Goal: Transaction & Acquisition: Purchase product/service

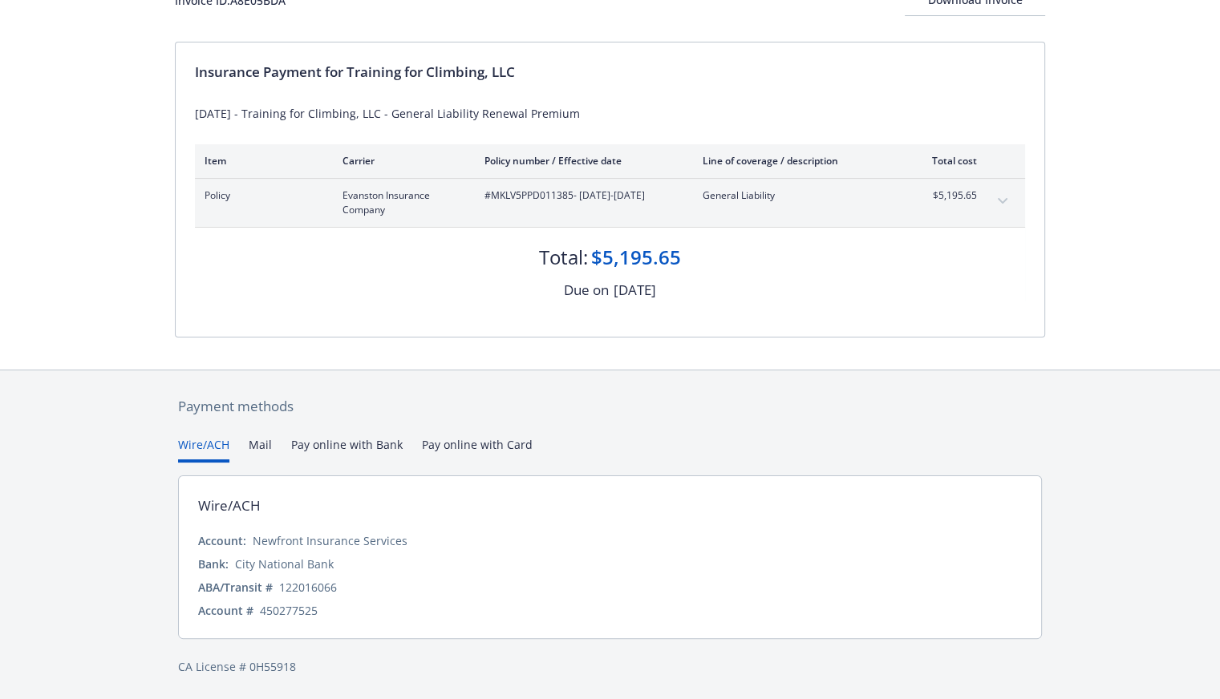
scroll to position [95, 0]
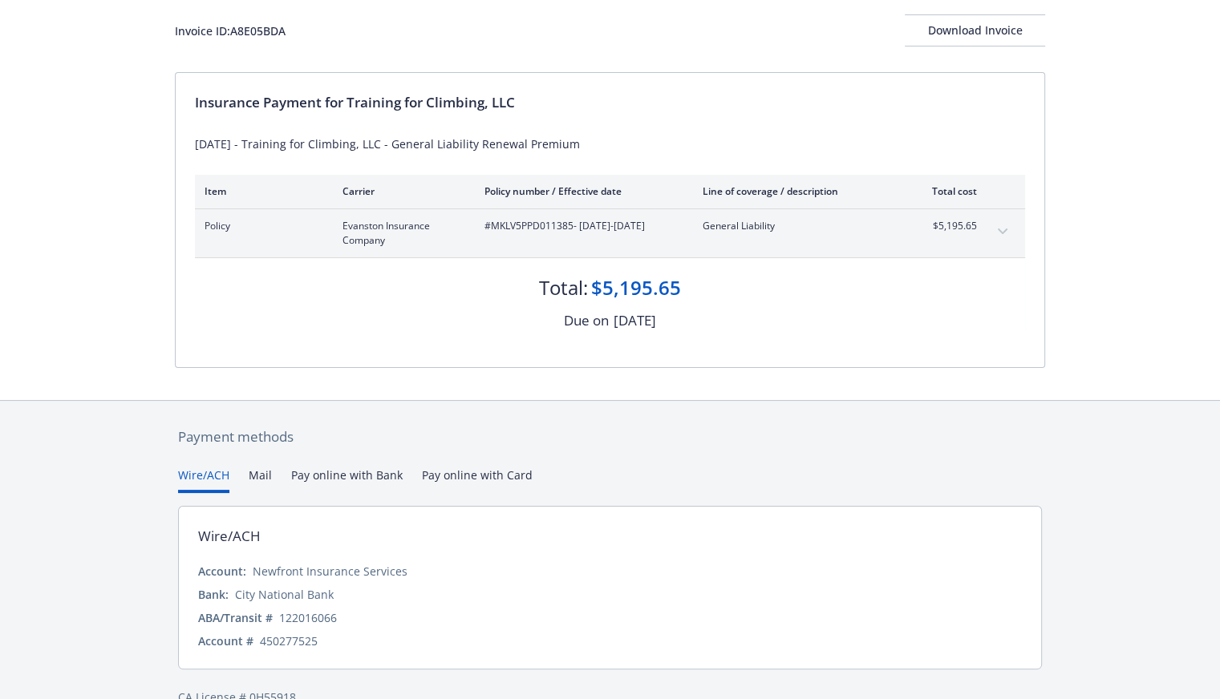
click at [508, 439] on div "Payment methods Wire/ACH Mail Pay online with Bank Pay online with Card Wire/AC…" at bounding box center [610, 566] width 870 height 331
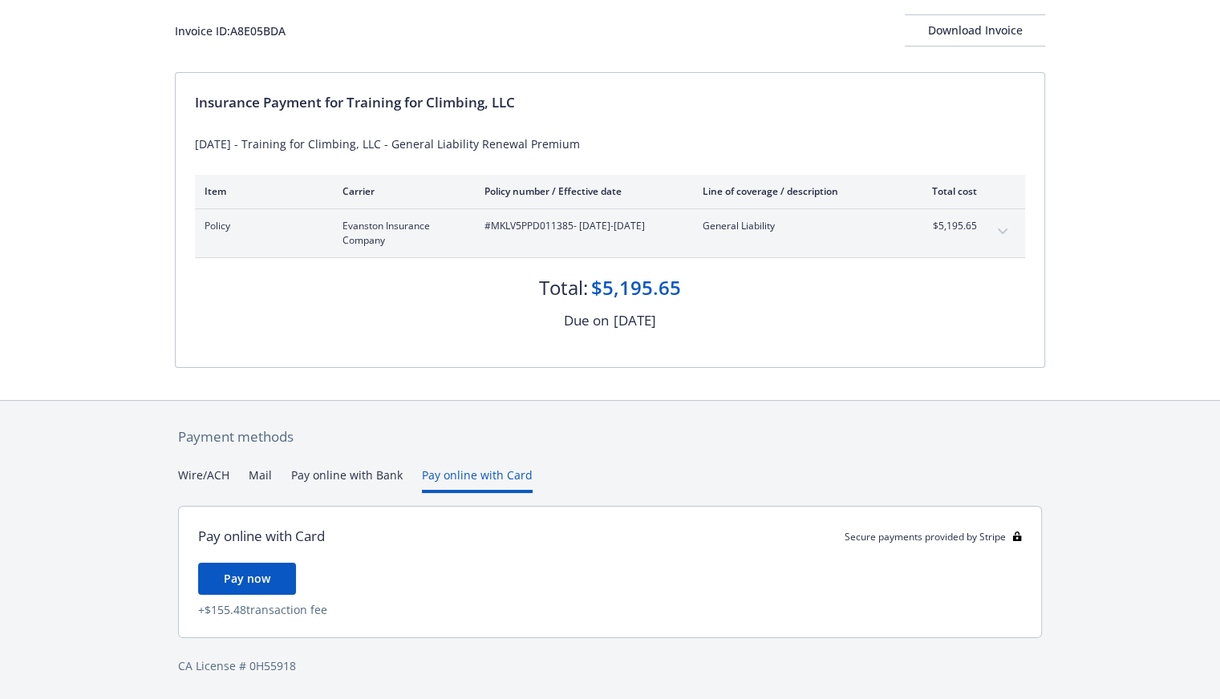
click at [331, 480] on button "Pay online with Bank" at bounding box center [346, 480] width 111 height 26
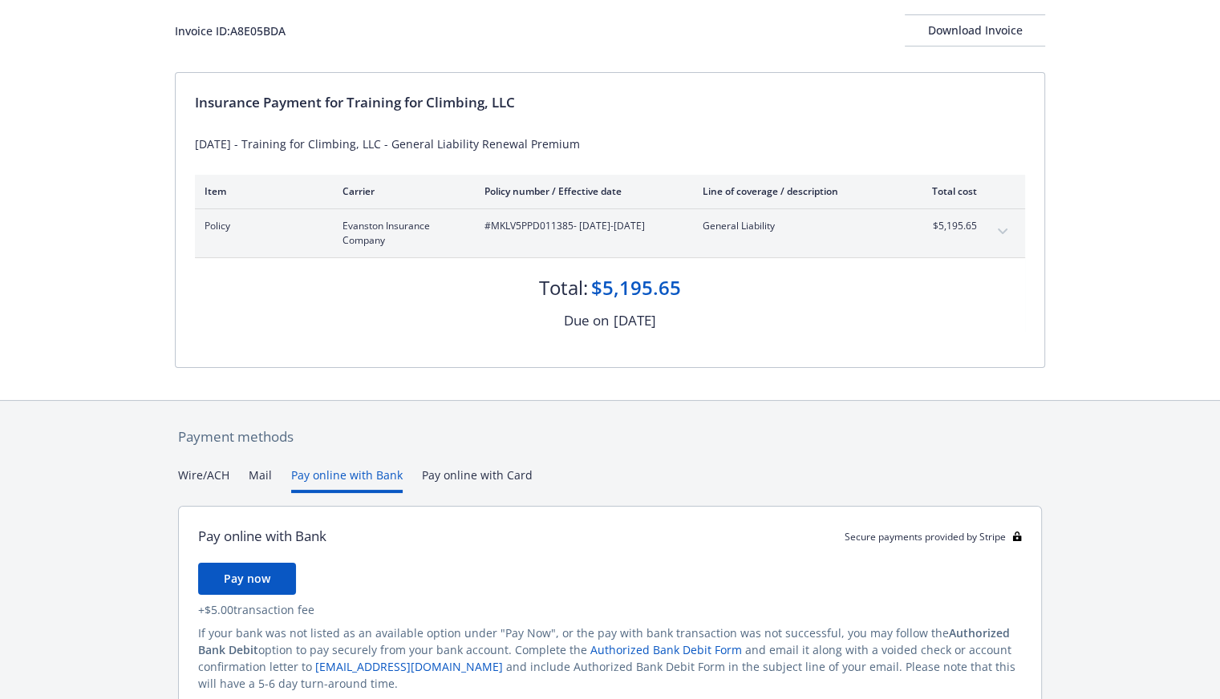
click at [462, 472] on button "Pay online with Card" at bounding box center [477, 480] width 111 height 26
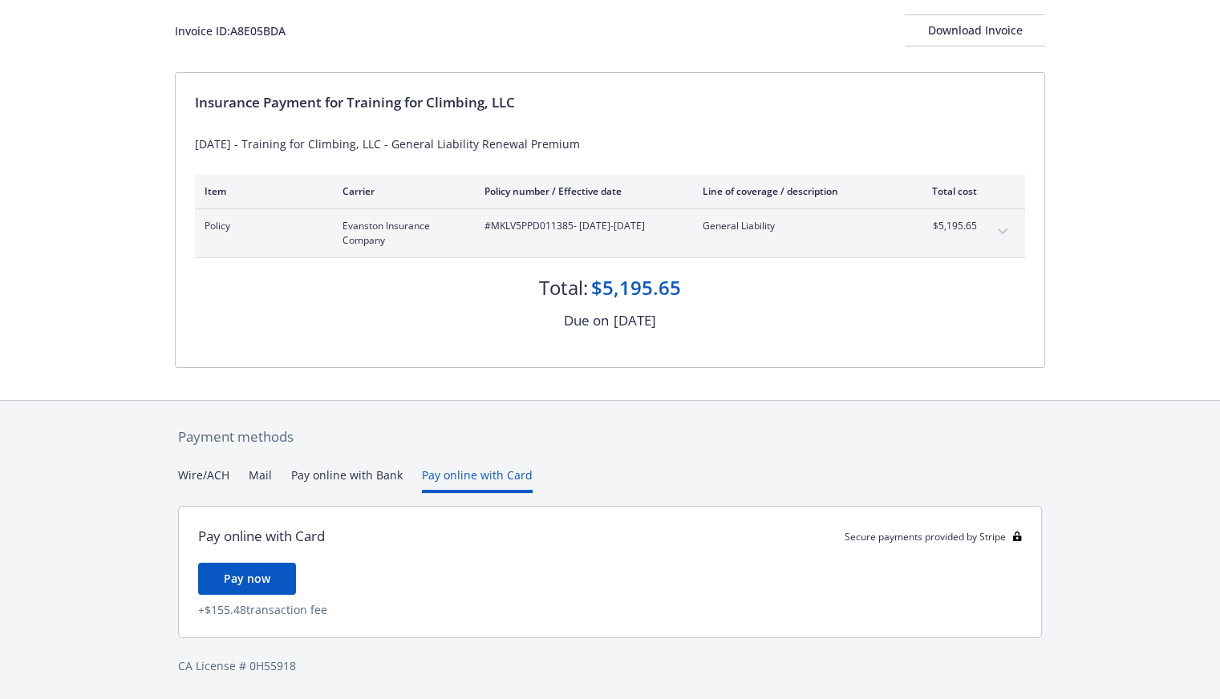
click at [327, 480] on button "Pay online with Bank" at bounding box center [346, 480] width 111 height 26
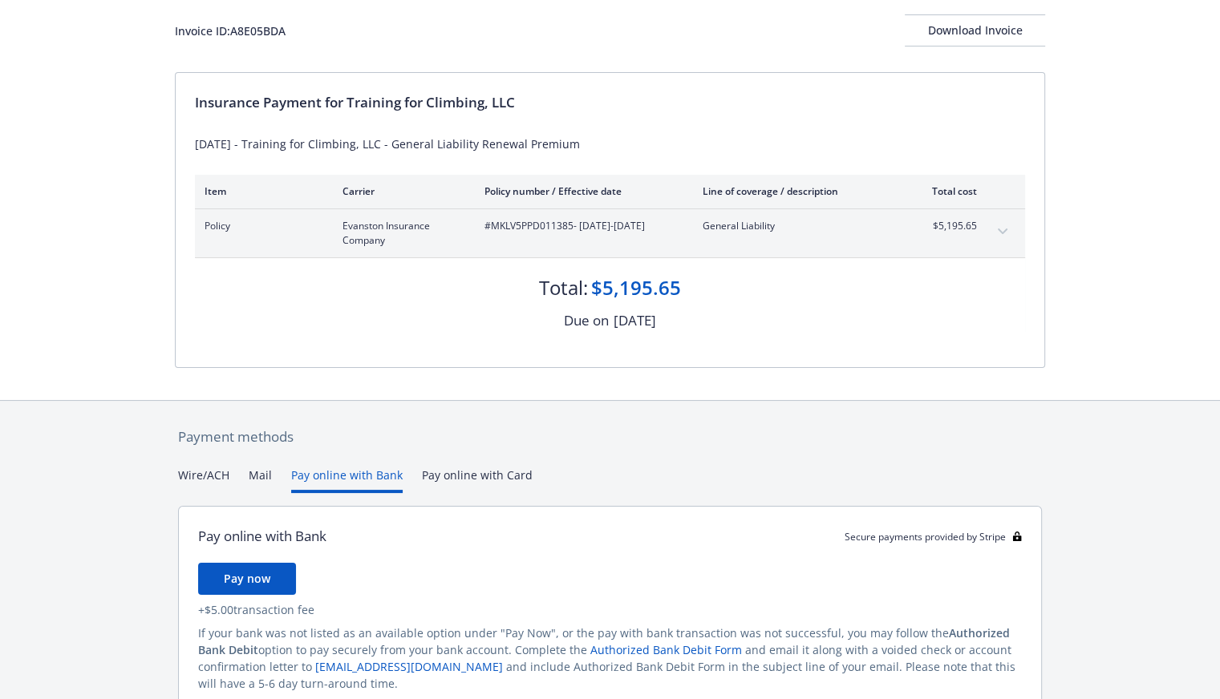
click at [262, 479] on button "Mail" at bounding box center [260, 480] width 23 height 26
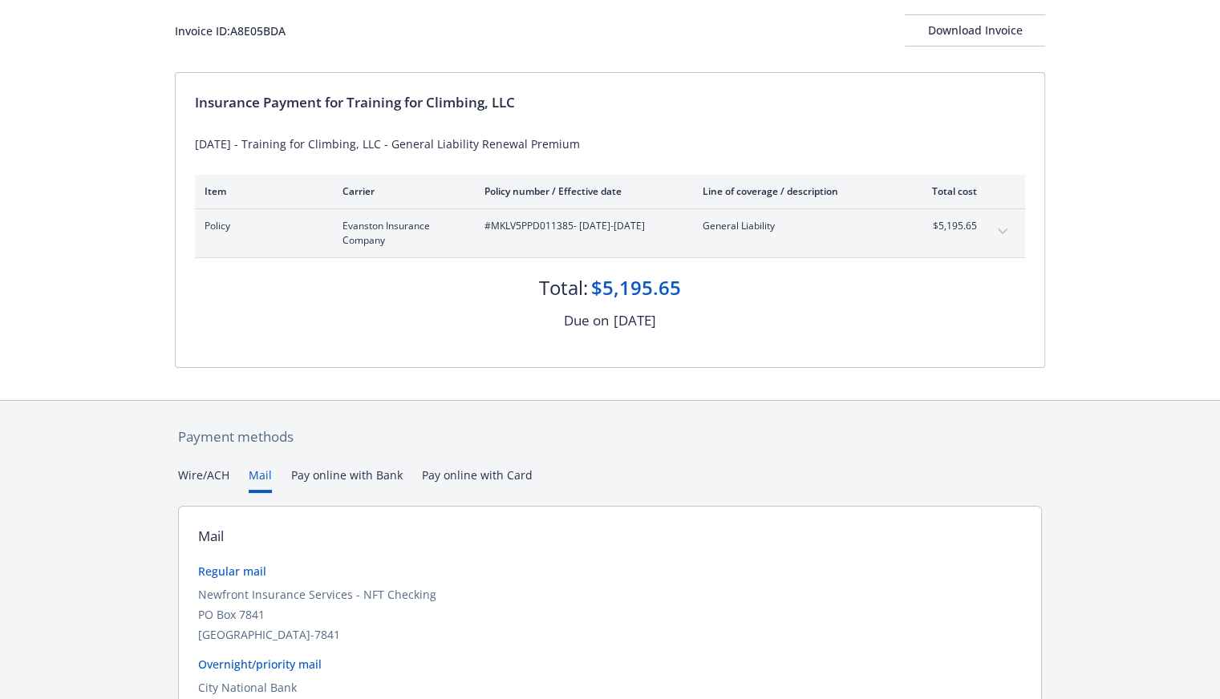
drag, startPoint x: 216, startPoint y: 480, endPoint x: 205, endPoint y: 469, distance: 14.7
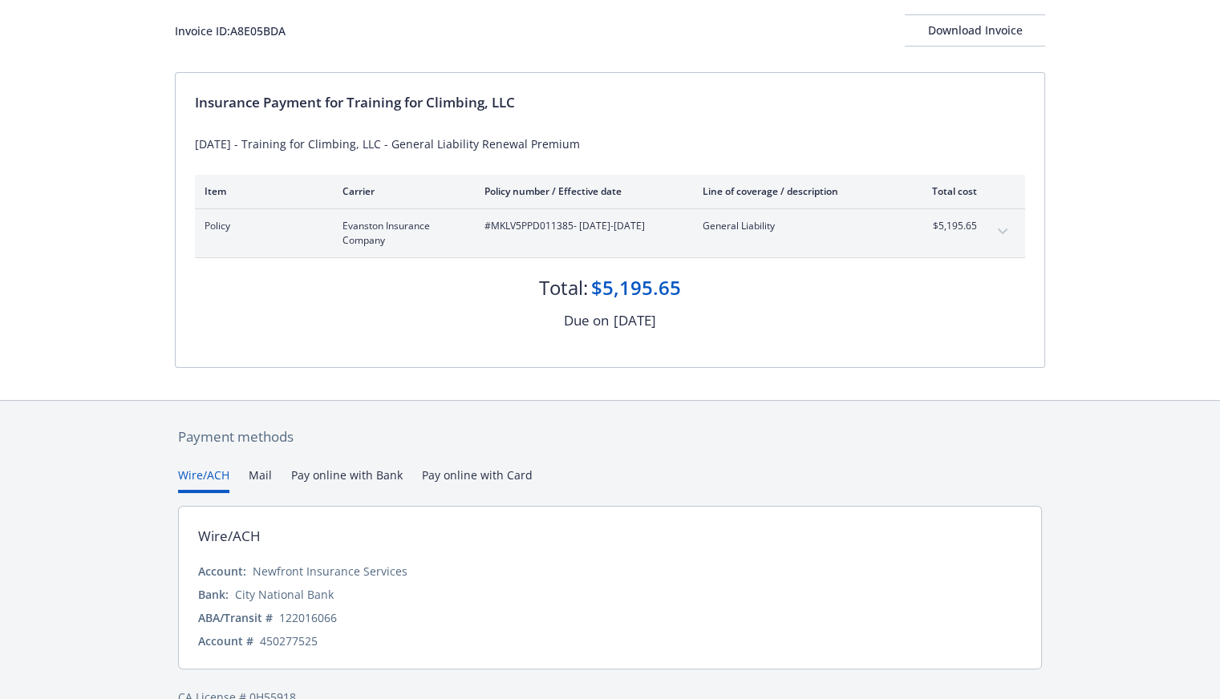
drag, startPoint x: 205, startPoint y: 469, endPoint x: 192, endPoint y: 472, distance: 13.2
click at [192, 472] on button "Wire/ACH" at bounding box center [203, 480] width 51 height 26
